Goal: Information Seeking & Learning: Learn about a topic

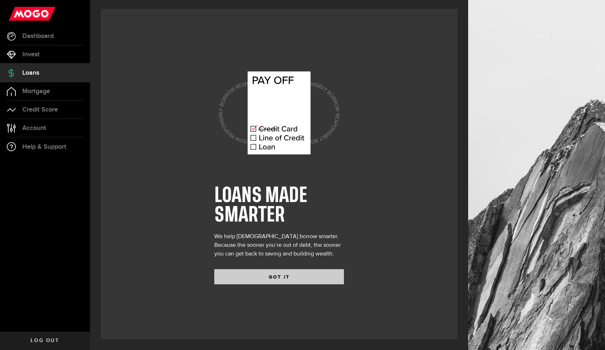
click at [281, 277] on button "GOT IT" at bounding box center [279, 276] width 130 height 15
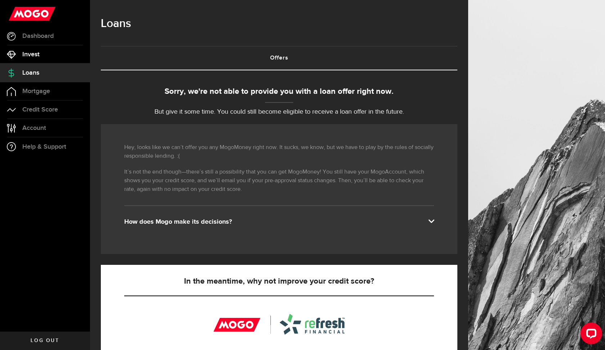
click at [63, 58] on link "Invest" at bounding box center [45, 54] width 90 height 18
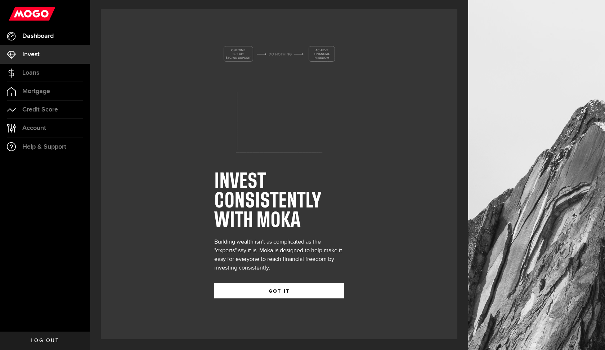
click at [48, 39] on span "Dashboard" at bounding box center [37, 36] width 31 height 6
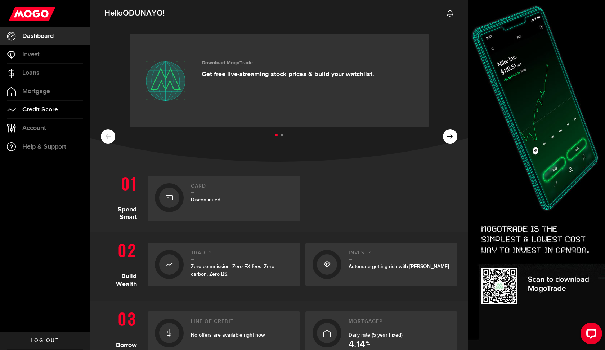
click at [48, 115] on link "Credit Score" at bounding box center [45, 110] width 90 height 18
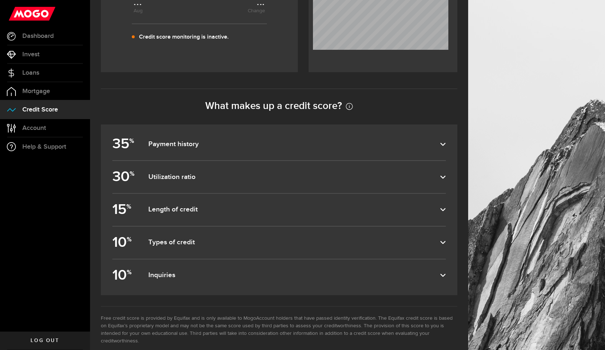
scroll to position [255, 0]
click at [190, 145] on dfn "Payment history" at bounding box center [294, 145] width 292 height 9
click at [0, 0] on input "35 % Payment history" at bounding box center [0, 0] width 0 height 0
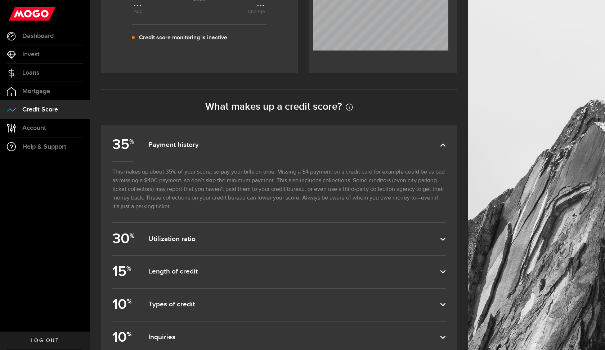
click at [190, 145] on dfn "Payment history" at bounding box center [294, 145] width 292 height 9
click at [0, 0] on input "35 % Payment history" at bounding box center [0, 0] width 0 height 0
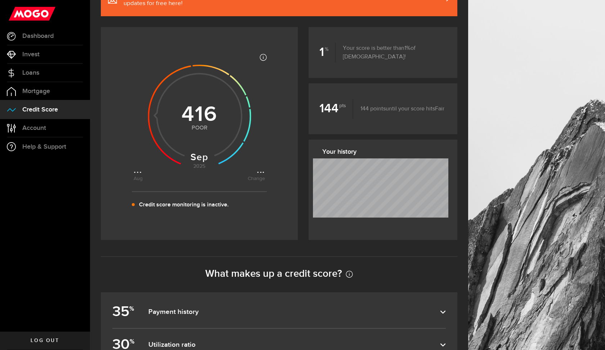
scroll to position [0, 0]
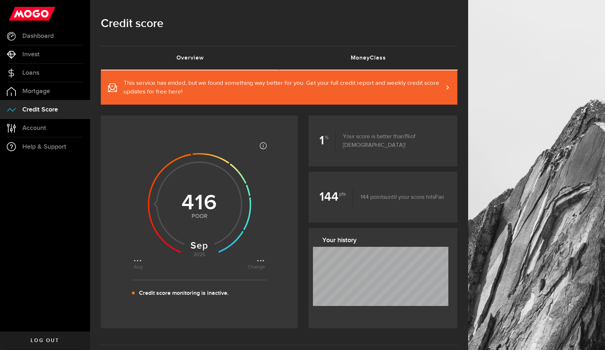
click at [373, 52] on link "MoneyClass (requires attention)" at bounding box center [368, 57] width 178 height 23
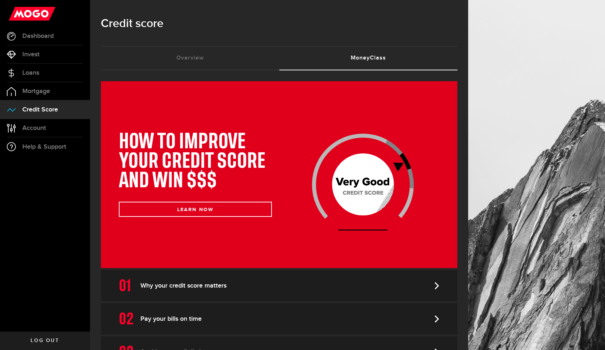
click at [226, 70] on div "HOW TO IMPROVE YOUR CREDIT SCORE AND WIN $$$ LEARN NOW Why your credit score ma…" at bounding box center [279, 274] width 378 height 409
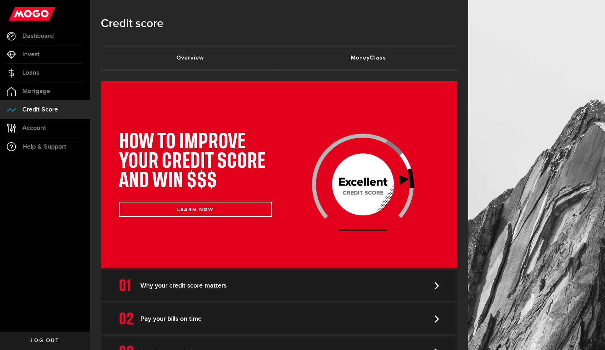
click at [190, 58] on link "Overview (requires attention)" at bounding box center [190, 57] width 178 height 23
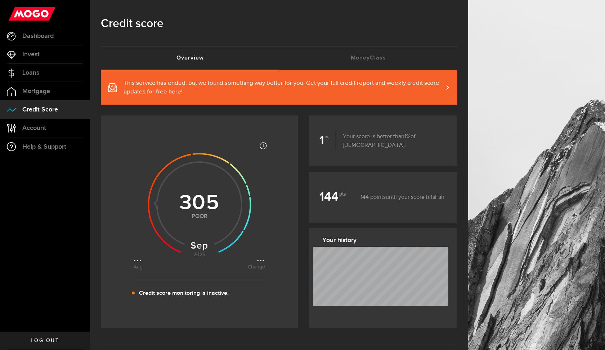
click at [192, 187] on use at bounding box center [199, 204] width 103 height 103
click at [199, 211] on use at bounding box center [199, 204] width 103 height 103
click at [205, 257] on icon at bounding box center [200, 203] width 132 height 132
click at [264, 143] on icon at bounding box center [263, 145] width 7 height 7
click at [275, 170] on article "Most credit scores are between 399 and 862, and higher scores are better becaus…" at bounding box center [199, 221] width 197 height 179
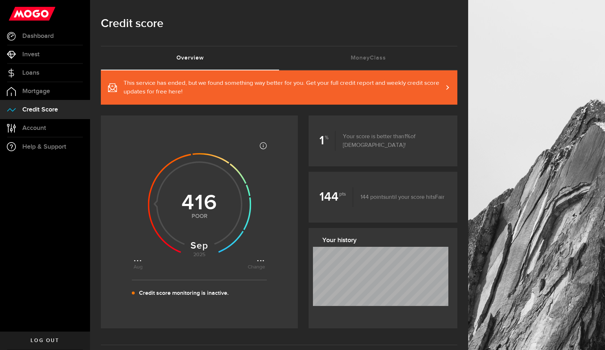
click at [330, 237] on h3 "Your history" at bounding box center [386, 240] width 126 height 12
click at [36, 130] on span "Account" at bounding box center [34, 128] width 24 height 6
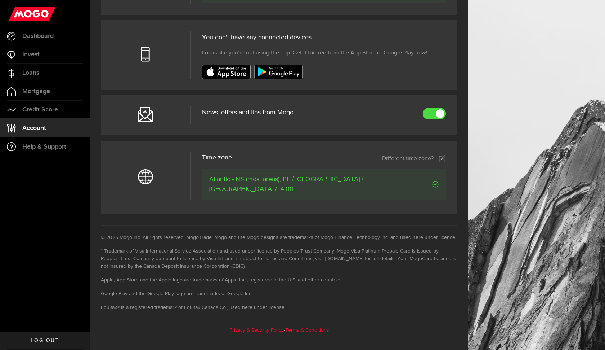
scroll to position [253, 0]
click at [31, 36] on span "Dashboard" at bounding box center [37, 36] width 31 height 6
